Goal: Task Accomplishment & Management: Complete application form

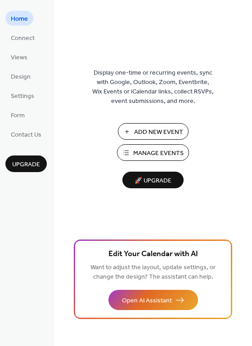
click at [161, 134] on span "Add New Event" at bounding box center [158, 132] width 49 height 9
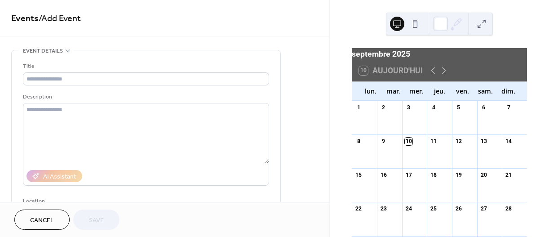
click at [505, 179] on div "21" at bounding box center [509, 175] width 8 height 8
click at [444, 76] on icon at bounding box center [443, 70] width 11 height 11
click at [432, 74] on icon at bounding box center [433, 70] width 4 height 7
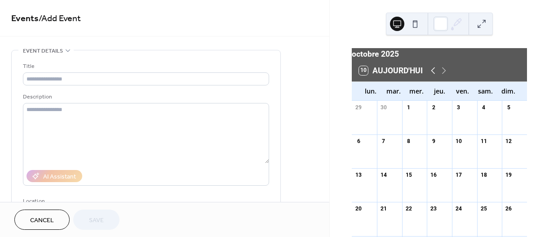
click at [432, 74] on icon at bounding box center [433, 70] width 4 height 7
click at [443, 75] on icon at bounding box center [443, 70] width 11 height 11
click at [433, 76] on icon at bounding box center [433, 70] width 11 height 11
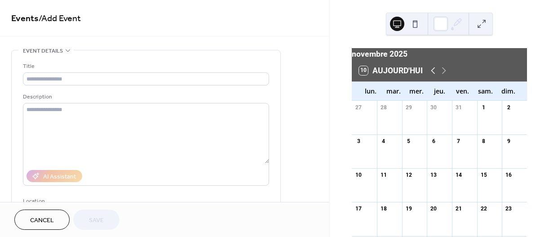
click at [433, 76] on icon at bounding box center [433, 70] width 11 height 11
click at [503, 193] on div at bounding box center [514, 189] width 25 height 17
click at [505, 178] on div "21" at bounding box center [509, 175] width 8 height 8
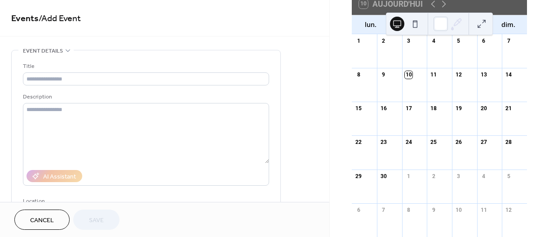
scroll to position [69, 0]
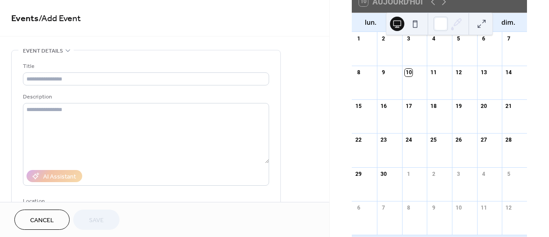
click at [505, 110] on div "21" at bounding box center [509, 106] width 8 height 8
click at [503, 129] on div at bounding box center [514, 121] width 25 height 17
click at [505, 110] on div "21" at bounding box center [509, 106] width 8 height 8
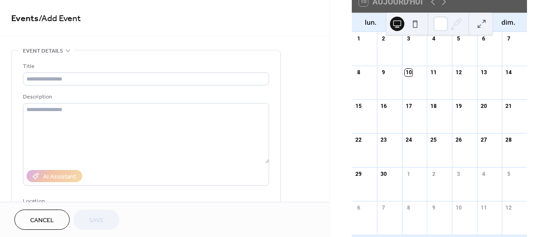
click at [505, 110] on div "21" at bounding box center [509, 106] width 8 height 8
click at [507, 129] on div at bounding box center [514, 121] width 25 height 17
click at [506, 129] on div at bounding box center [514, 121] width 25 height 17
click at [504, 129] on div at bounding box center [514, 121] width 25 height 17
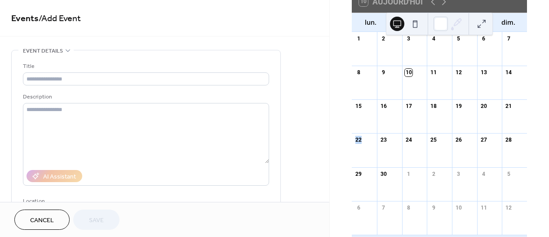
click at [504, 129] on div at bounding box center [514, 121] width 25 height 17
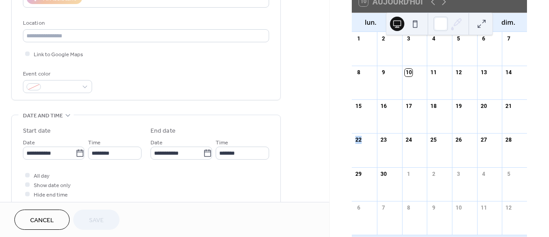
scroll to position [180, 0]
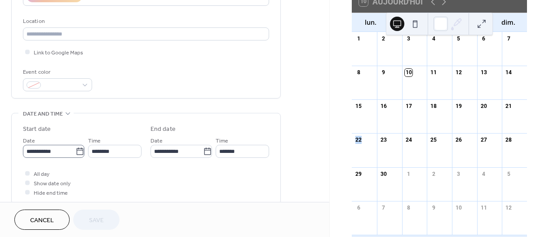
click at [79, 152] on icon at bounding box center [79, 151] width 9 height 9
click at [75, 152] on input "**********" at bounding box center [49, 151] width 53 height 13
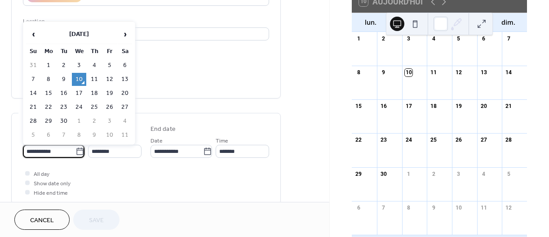
click at [35, 108] on td "21" at bounding box center [33, 107] width 14 height 13
type input "**********"
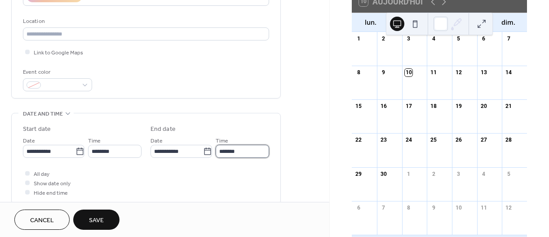
drag, startPoint x: 222, startPoint y: 152, endPoint x: 233, endPoint y: 160, distance: 13.2
click at [223, 153] on input "*******" at bounding box center [242, 151] width 53 height 13
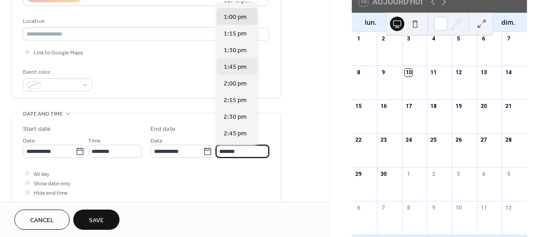
scroll to position [45, 0]
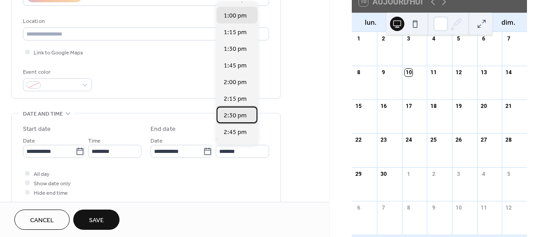
click at [236, 115] on span "2:30 pm" at bounding box center [235, 115] width 23 height 9
type input "*******"
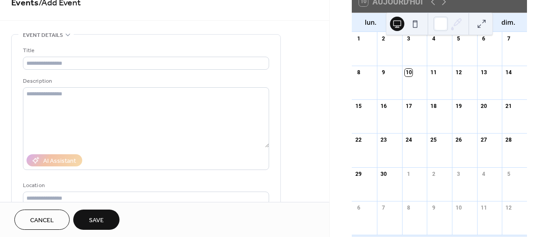
scroll to position [0, 0]
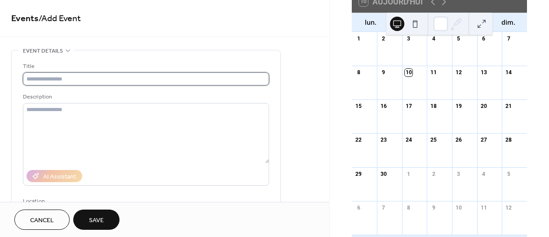
click at [67, 77] on input "text" at bounding box center [146, 78] width 246 height 13
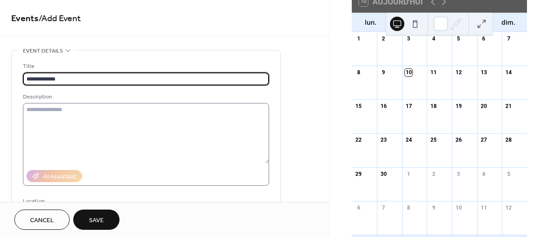
type input "**********"
click at [68, 119] on textarea at bounding box center [146, 133] width 246 height 60
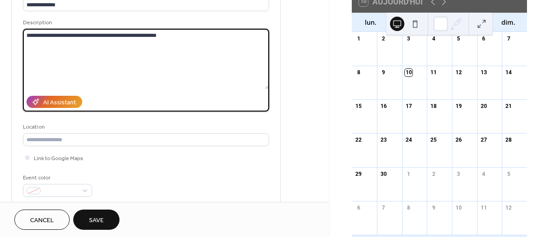
scroll to position [90, 0]
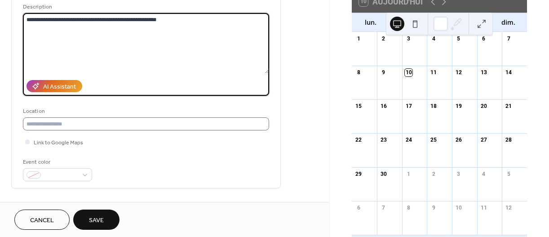
type textarea "**********"
click at [77, 125] on input "text" at bounding box center [146, 123] width 246 height 13
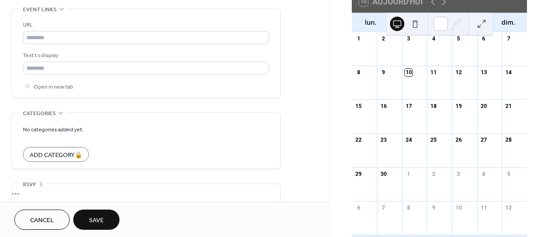
scroll to position [504, 0]
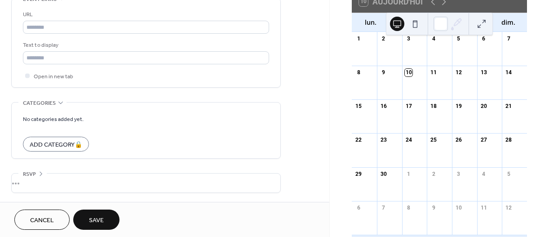
type input "**********"
click at [102, 218] on span "Save" at bounding box center [96, 220] width 15 height 9
